Goal: Check status: Check status

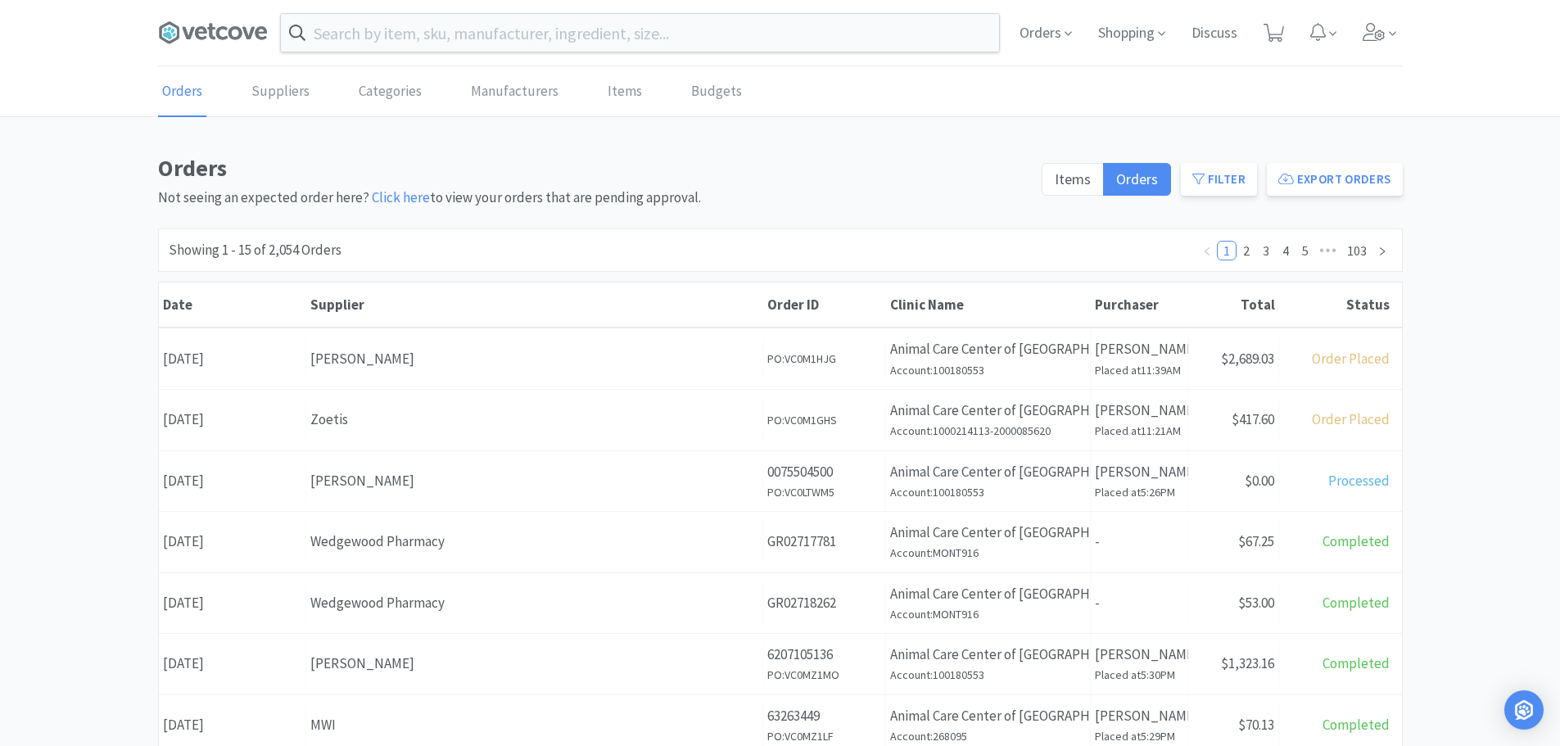
click at [1038, 35] on span "Orders" at bounding box center [1046, 33] width 66 height 66
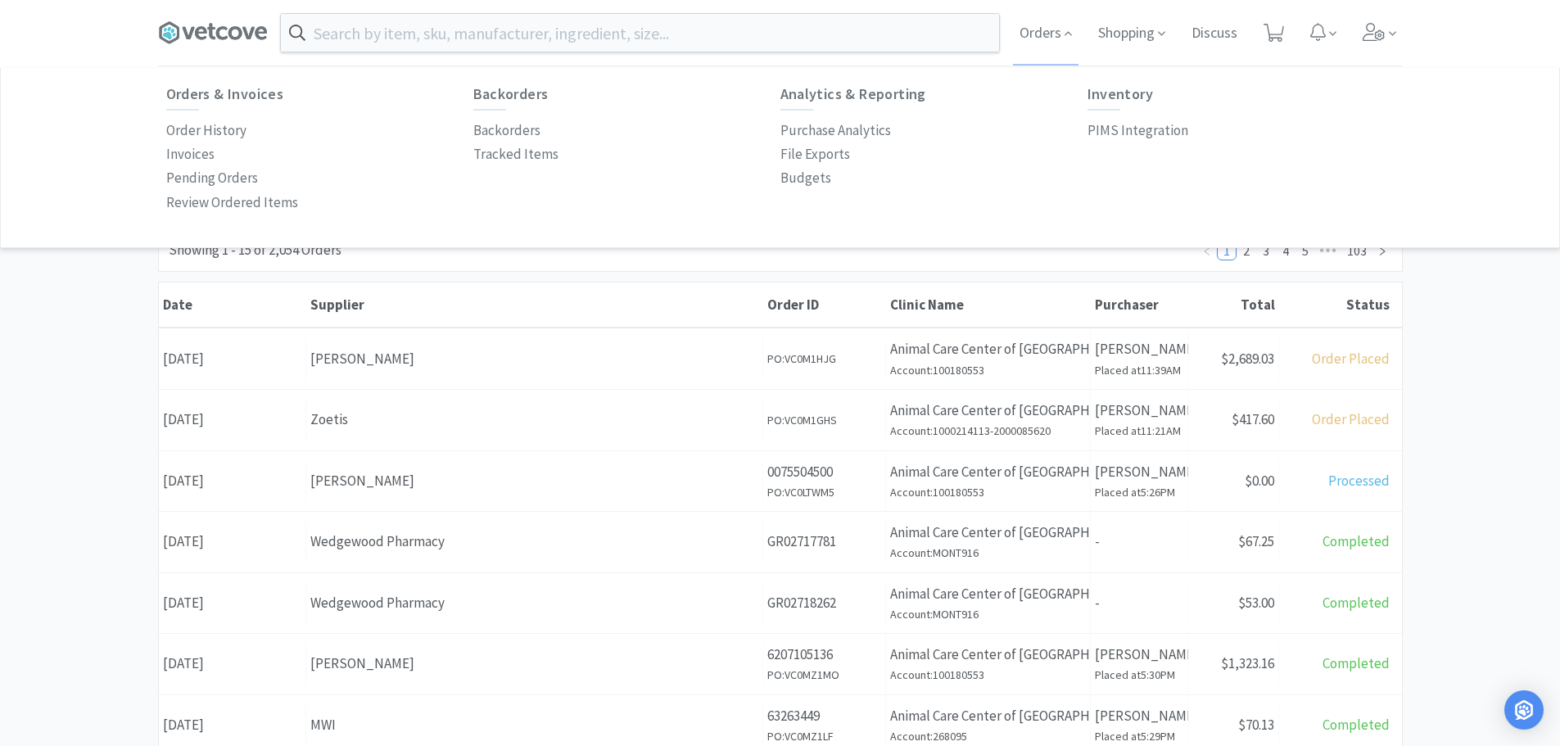
click at [39, 372] on div "Orders Not seeing an expected order here? Click here to view your orders that a…" at bounding box center [780, 726] width 1560 height 1153
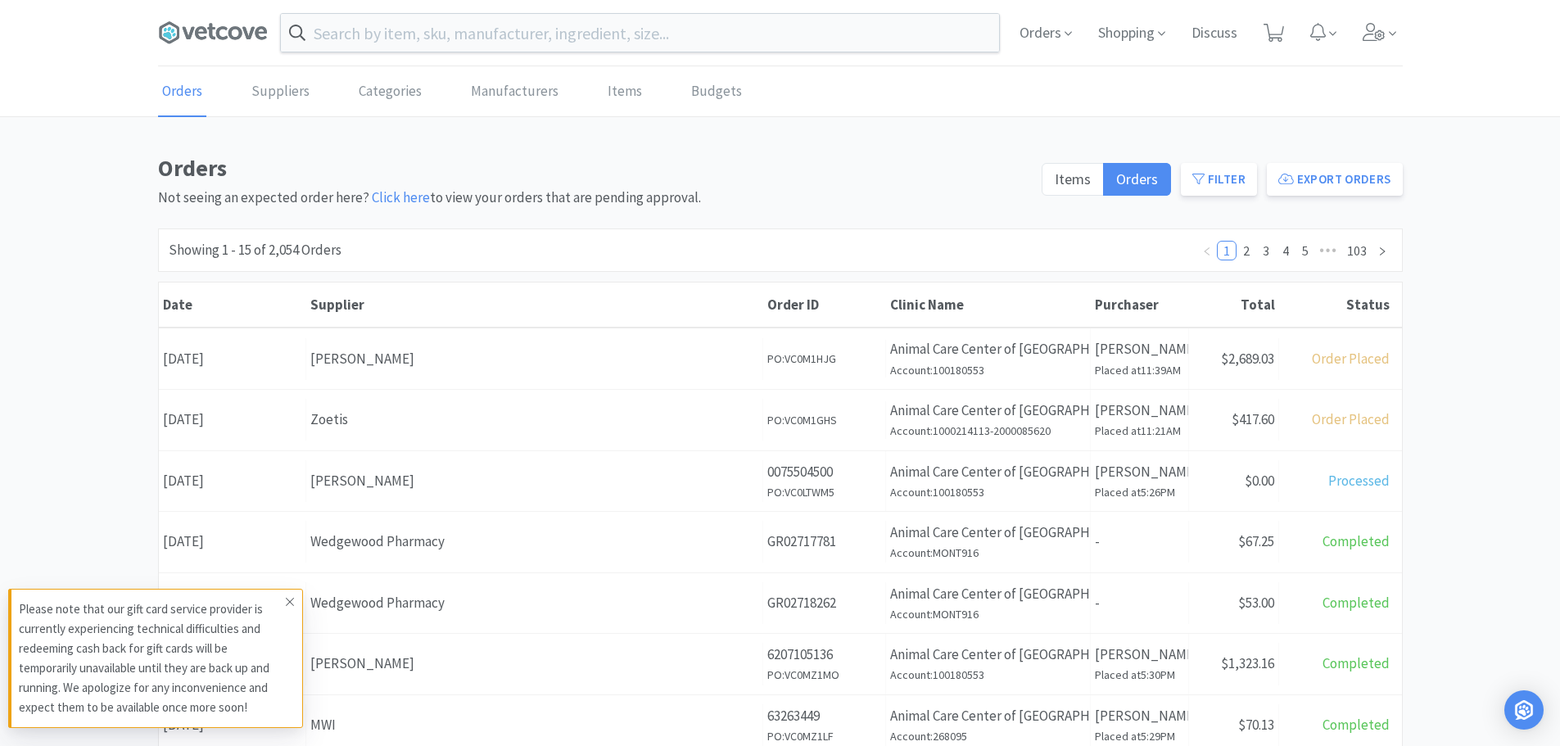
click at [295, 603] on span at bounding box center [290, 602] width 23 height 26
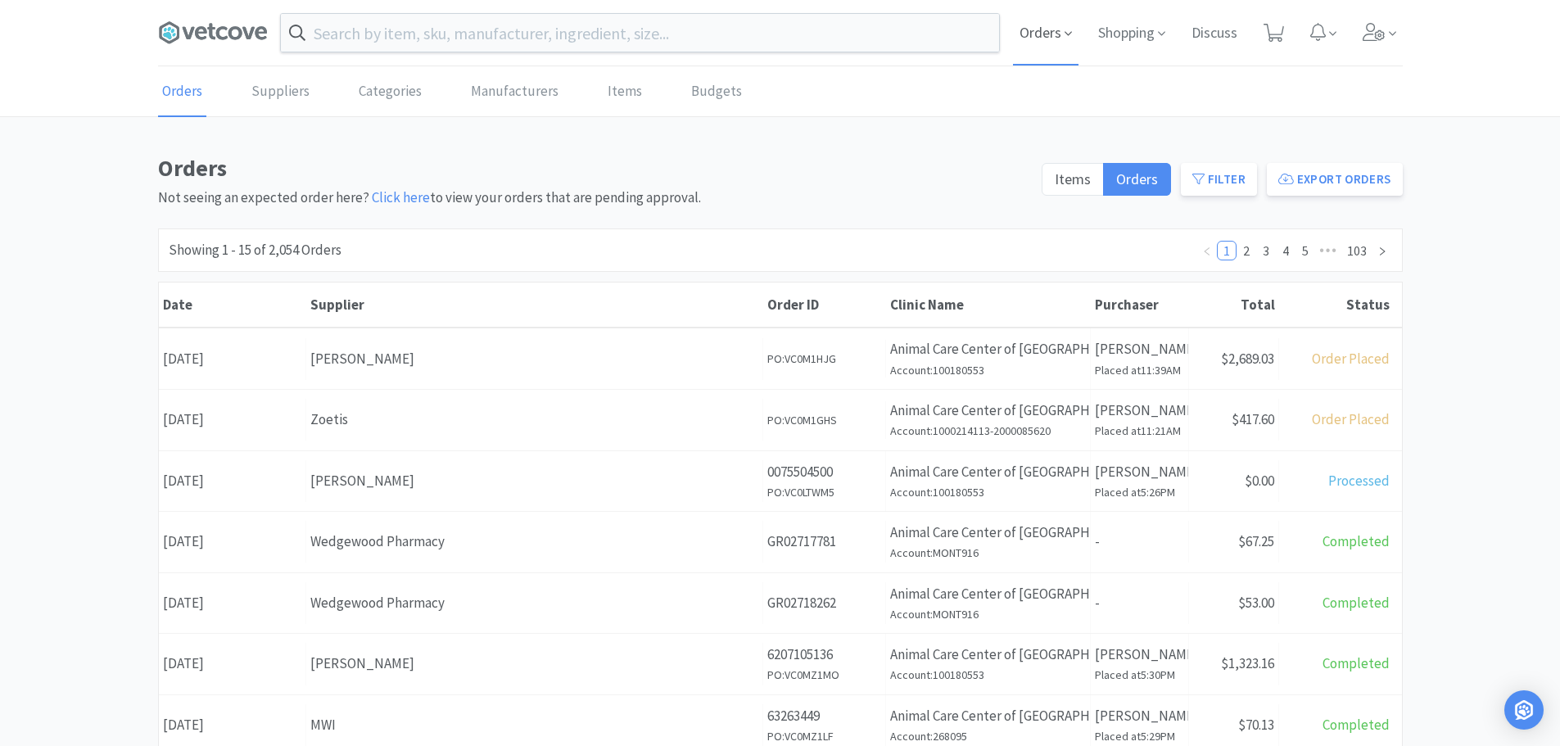
click at [1065, 43] on span at bounding box center [1068, 34] width 7 height 19
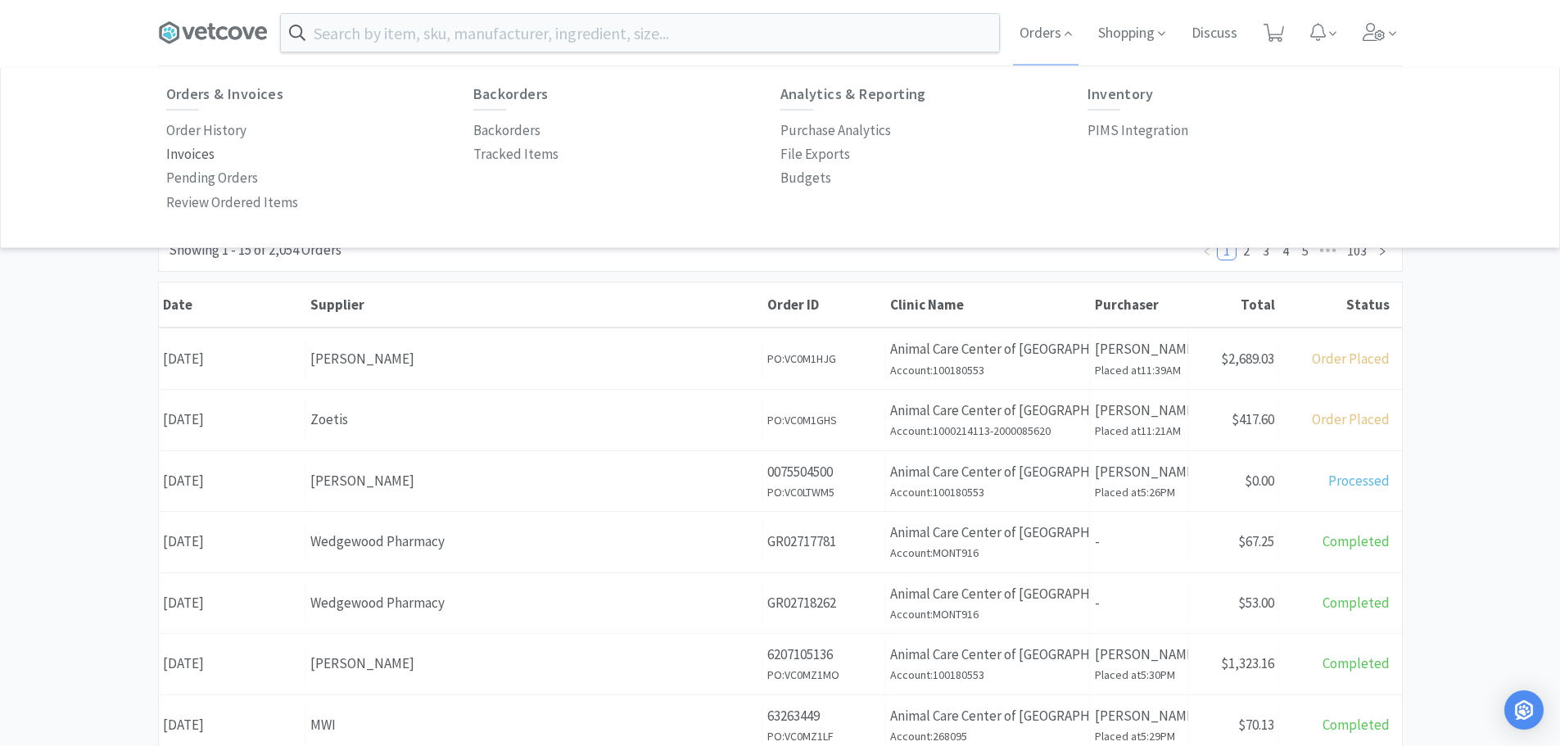
click at [203, 159] on p "Invoices" at bounding box center [190, 154] width 48 height 22
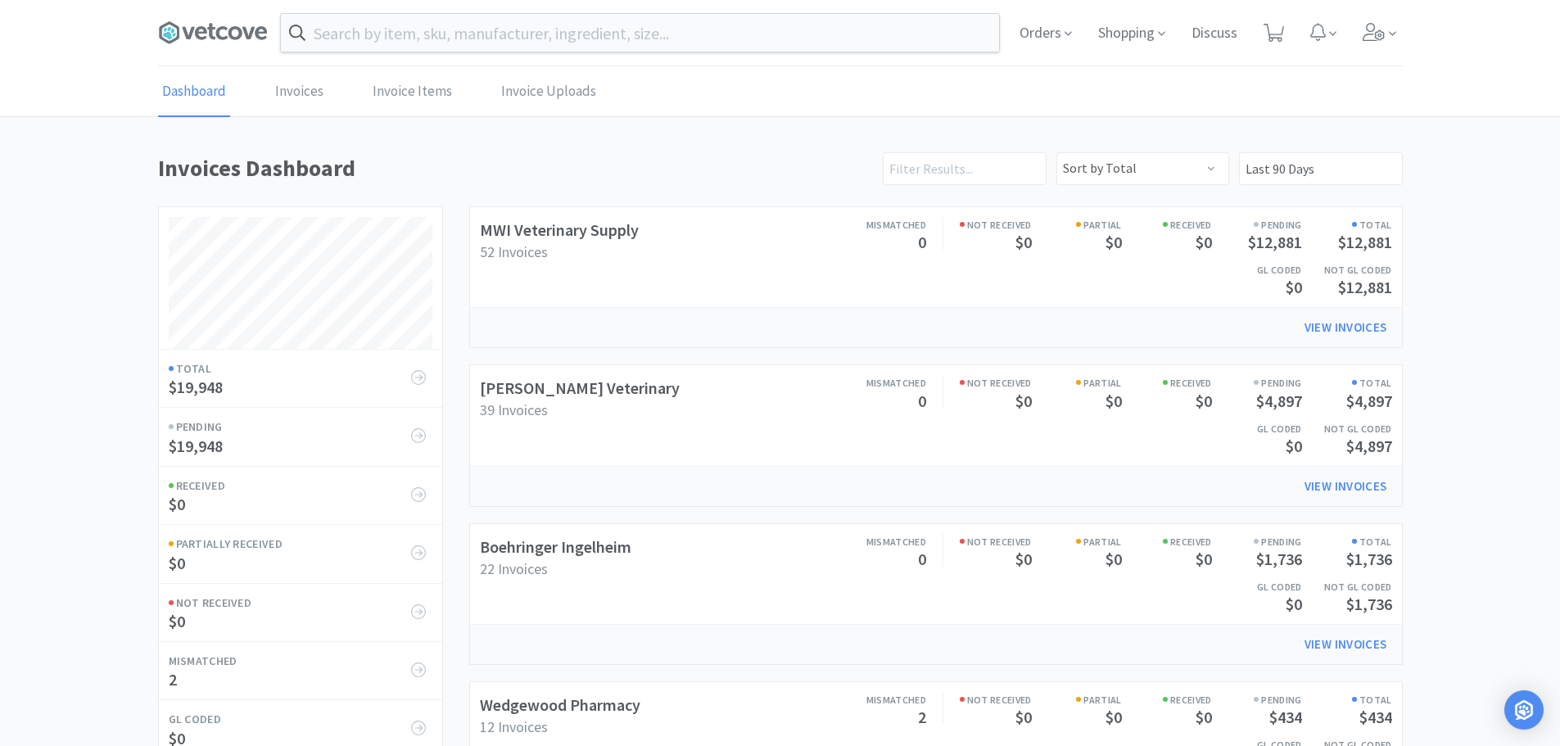
scroll to position [766, 1245]
click at [588, 554] on link "Boehringer Ingelheim" at bounding box center [556, 547] width 152 height 20
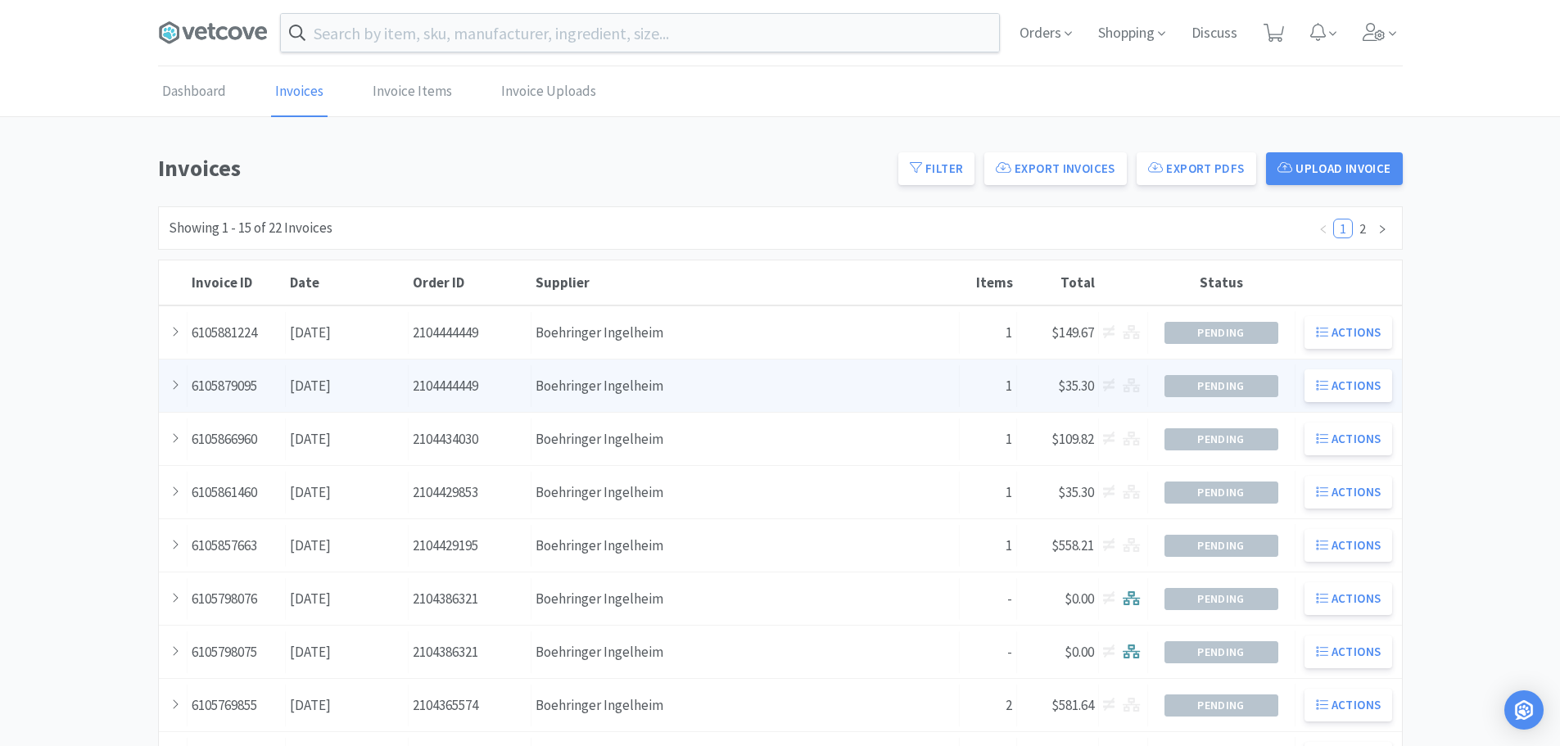
click at [795, 378] on div "Supplier Boehringer Ingelheim" at bounding box center [746, 386] width 428 height 42
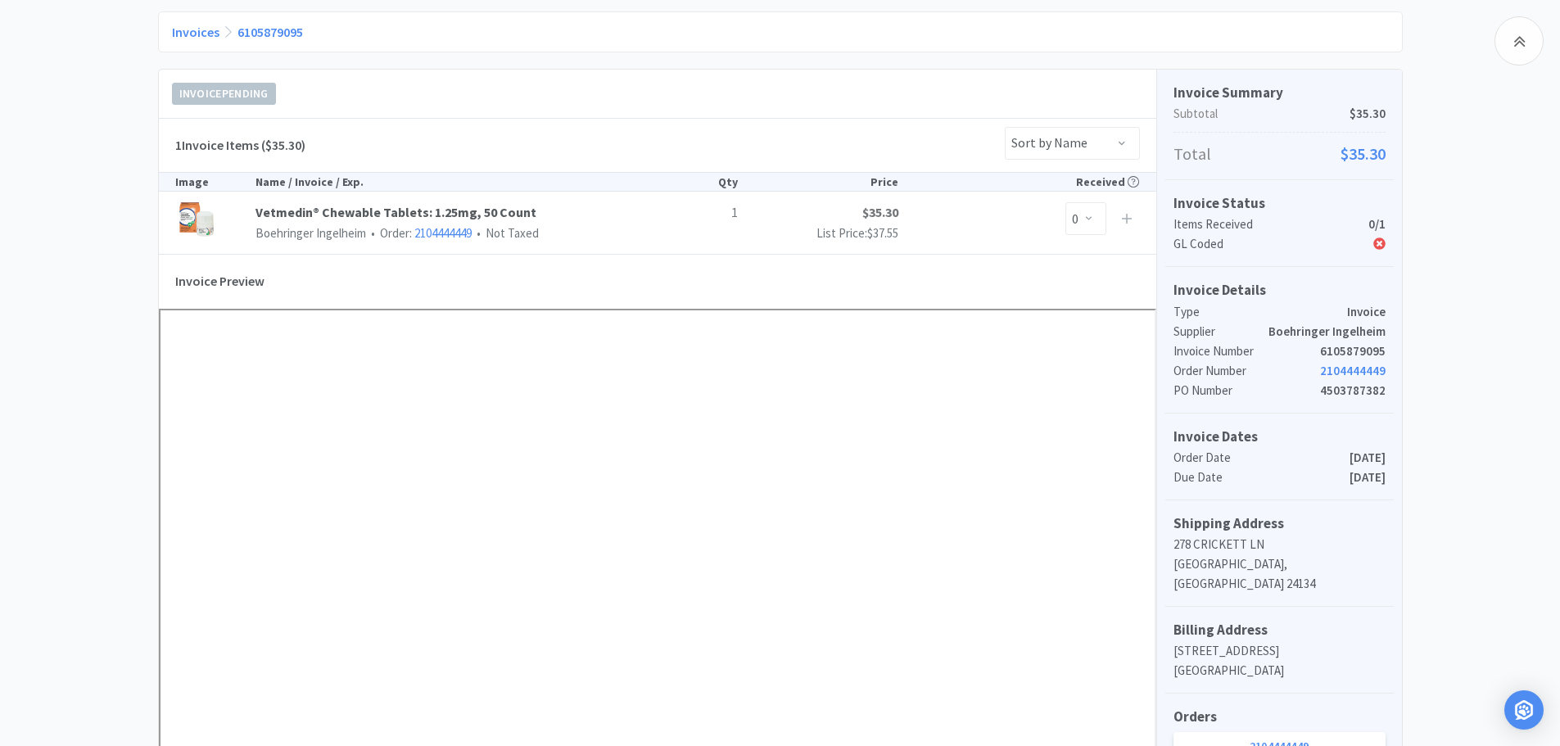
scroll to position [164, 0]
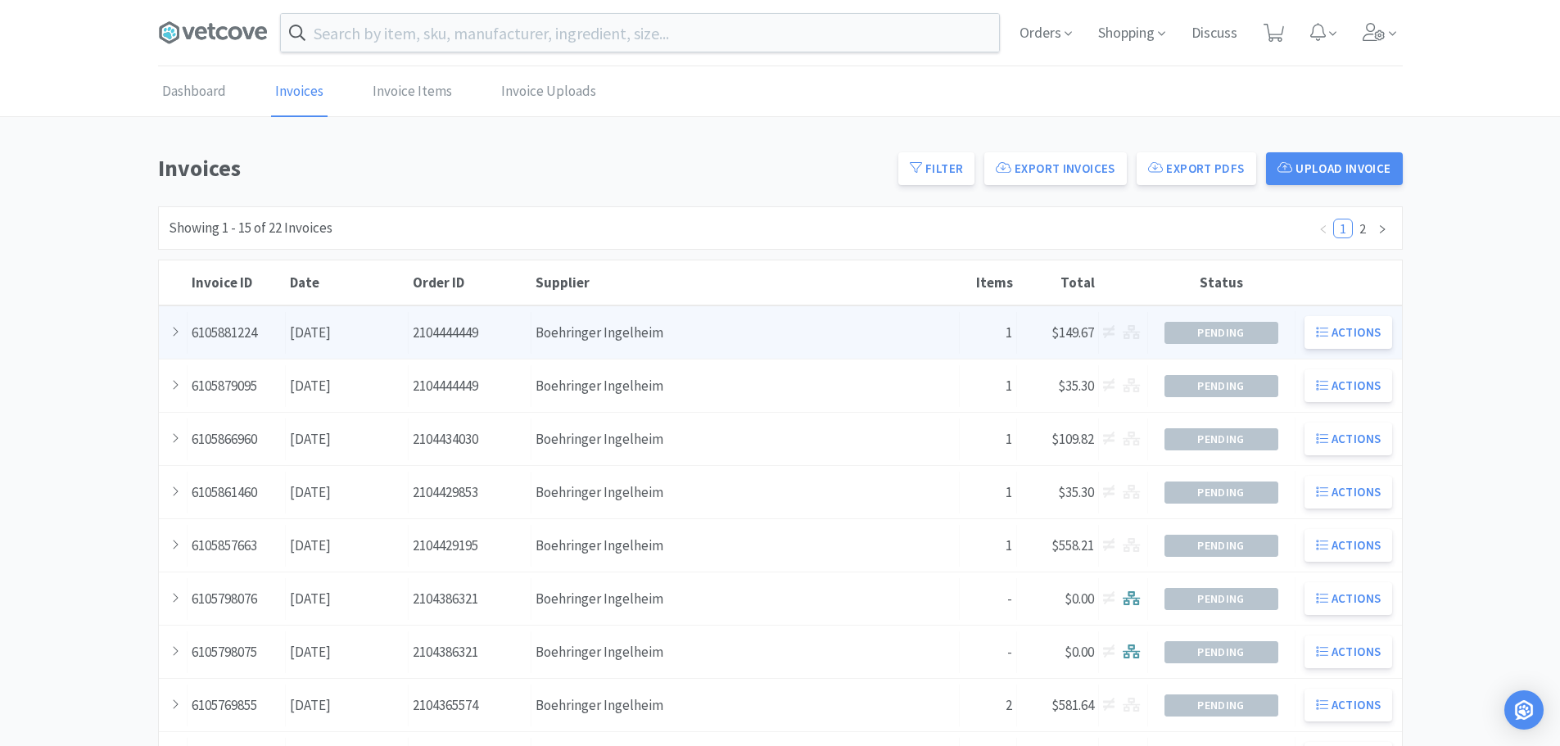
click at [799, 329] on div "Supplier Boehringer Ingelheim" at bounding box center [746, 333] width 428 height 42
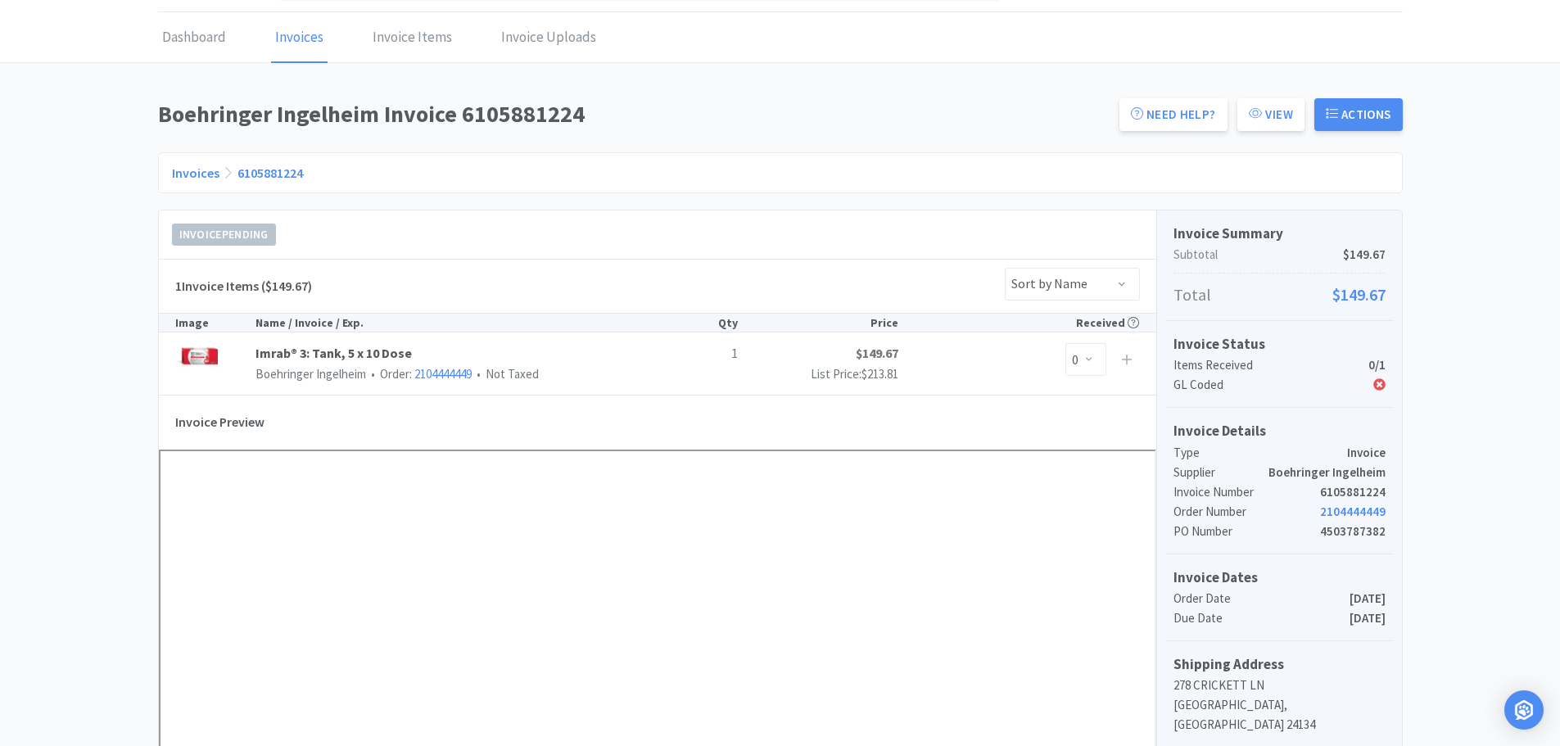
scroll to position [246, 0]
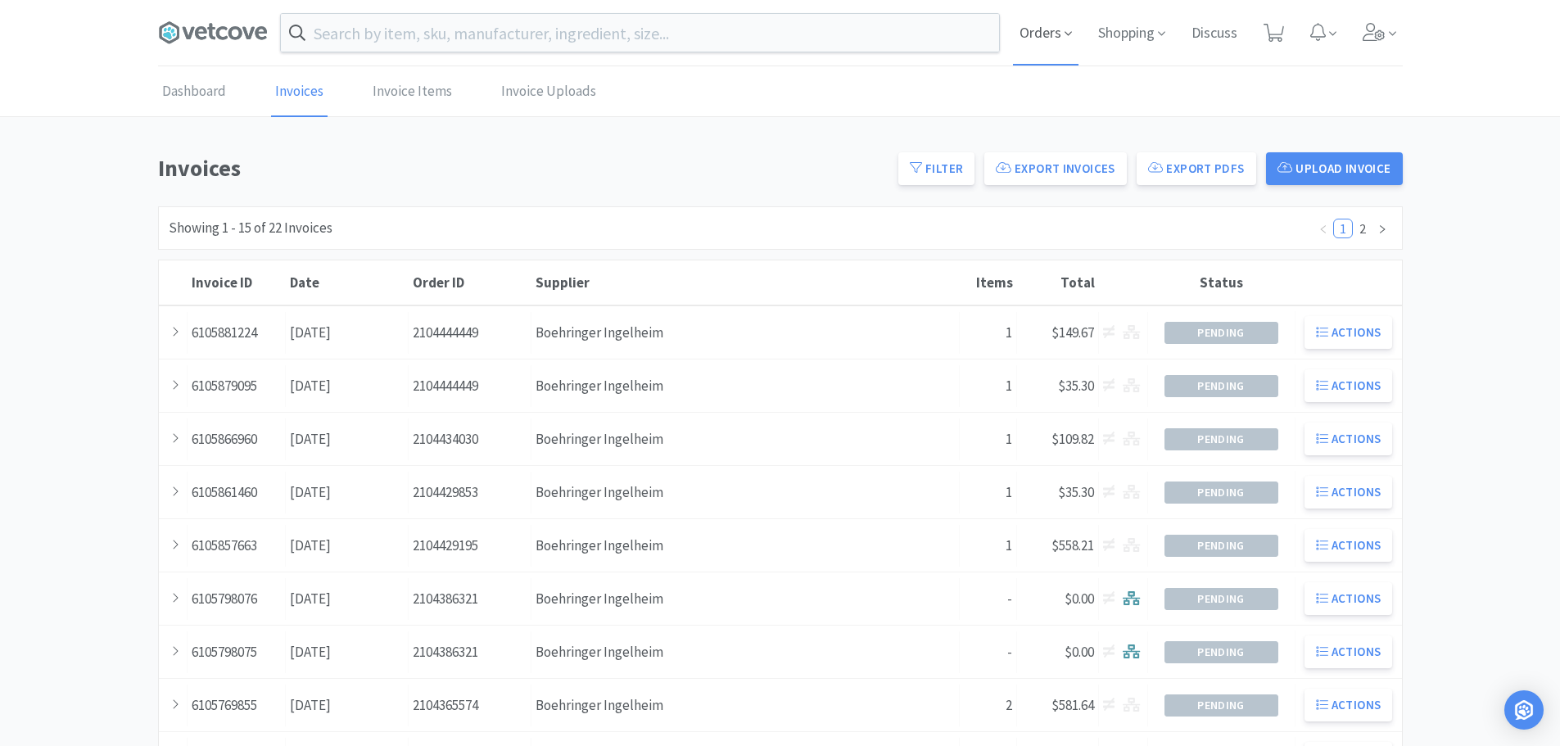
click at [1034, 32] on span "Orders" at bounding box center [1046, 33] width 66 height 66
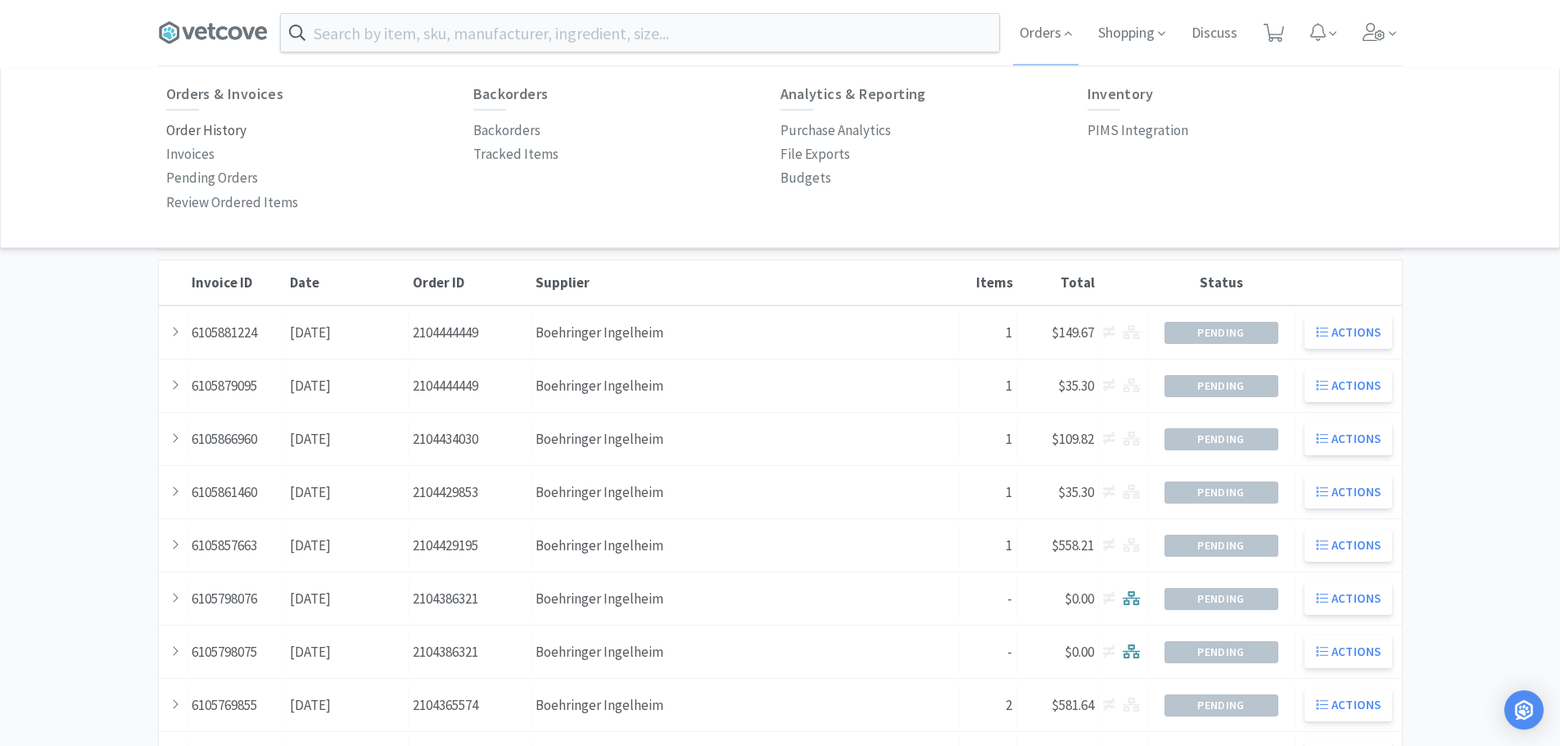
click at [205, 137] on p "Order History" at bounding box center [206, 131] width 80 height 22
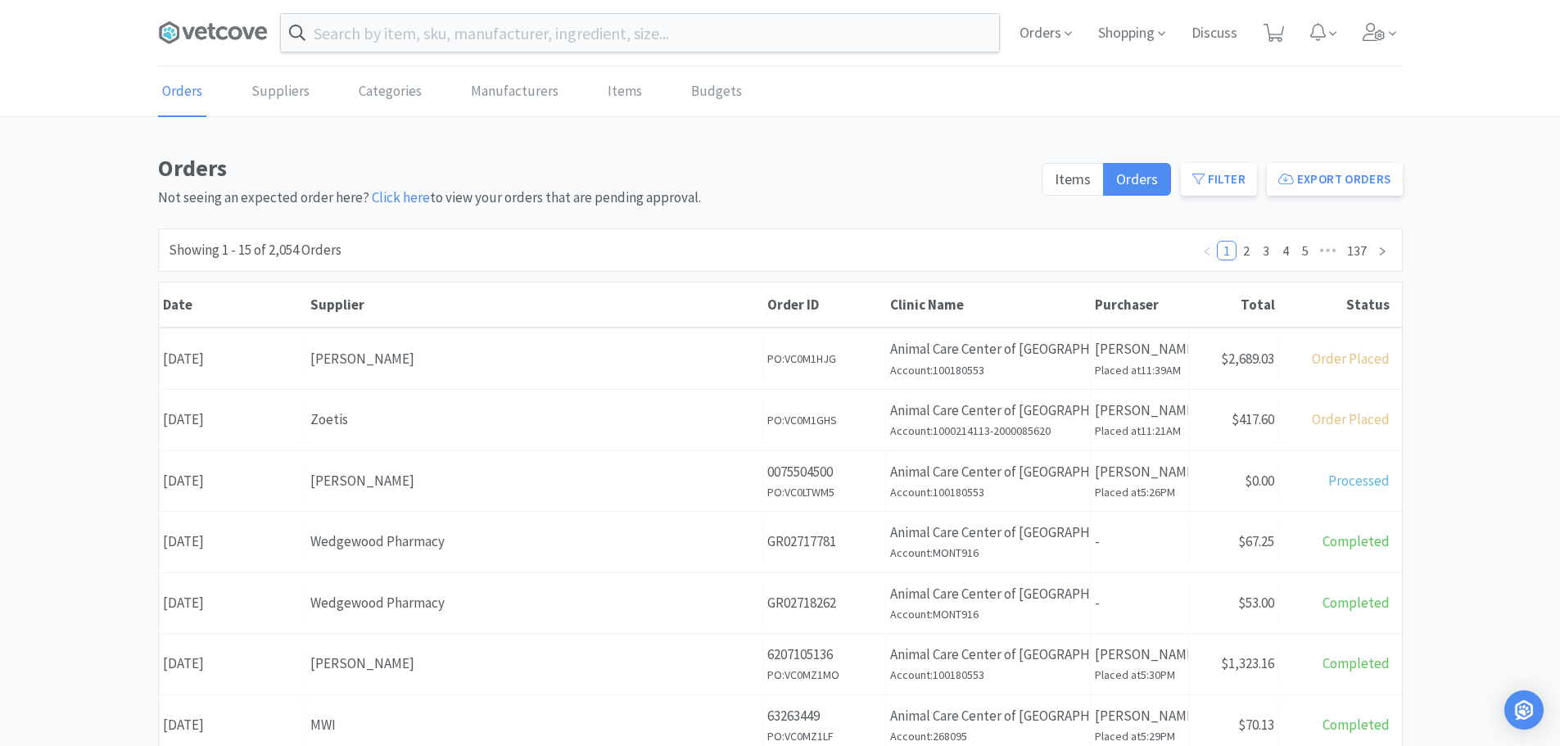
click at [123, 279] on div "Orders Not seeing an expected order here? Click here to view your orders that a…" at bounding box center [780, 726] width 1560 height 1153
click at [211, 27] on icon at bounding box center [211, 32] width 8 height 16
